Goal: Information Seeking & Learning: Learn about a topic

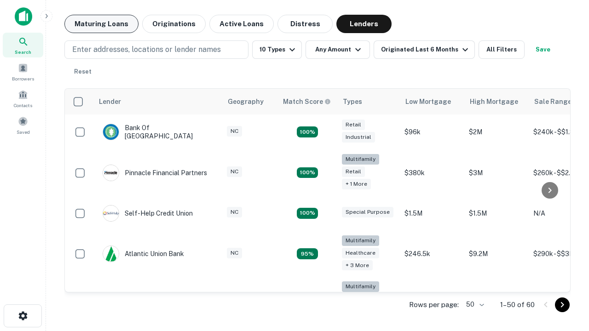
click at [101, 24] on button "Maturing Loans" at bounding box center [101, 24] width 74 height 18
